Goal: Task Accomplishment & Management: Use online tool/utility

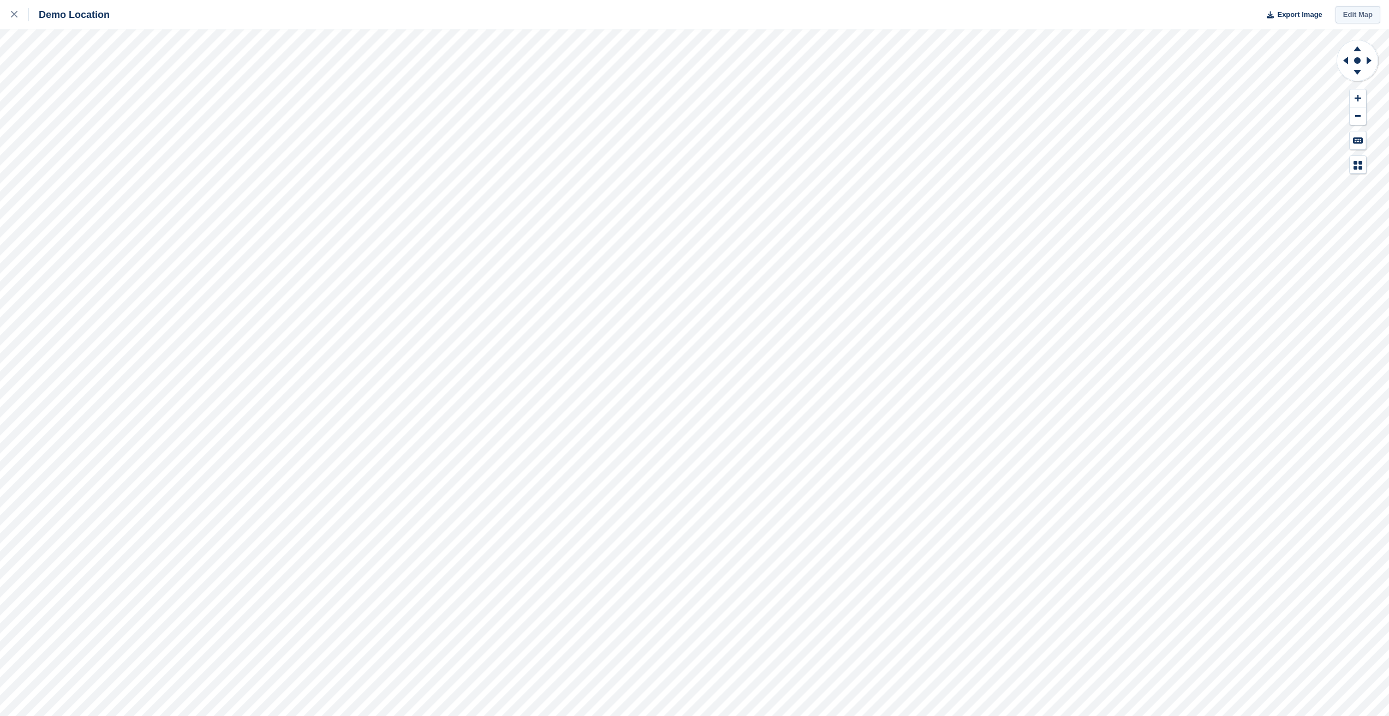
click at [1363, 17] on link "Edit Map" at bounding box center [1357, 15] width 45 height 18
